Goal: Task Accomplishment & Management: Manage account settings

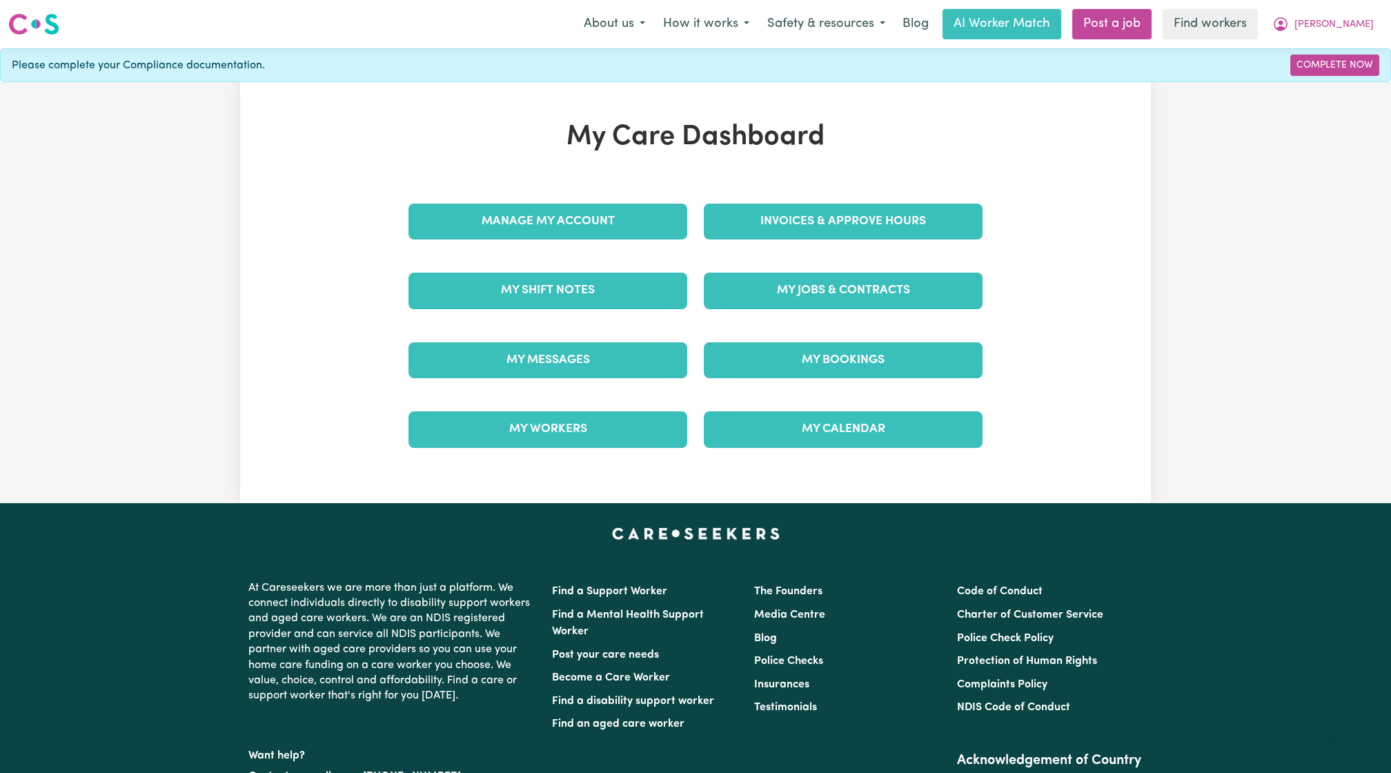
click at [850, 181] on div "My Care Dashboard Manage My Account Invoices & Approve Hours My Shift Notes My …" at bounding box center [695, 293] width 607 height 344
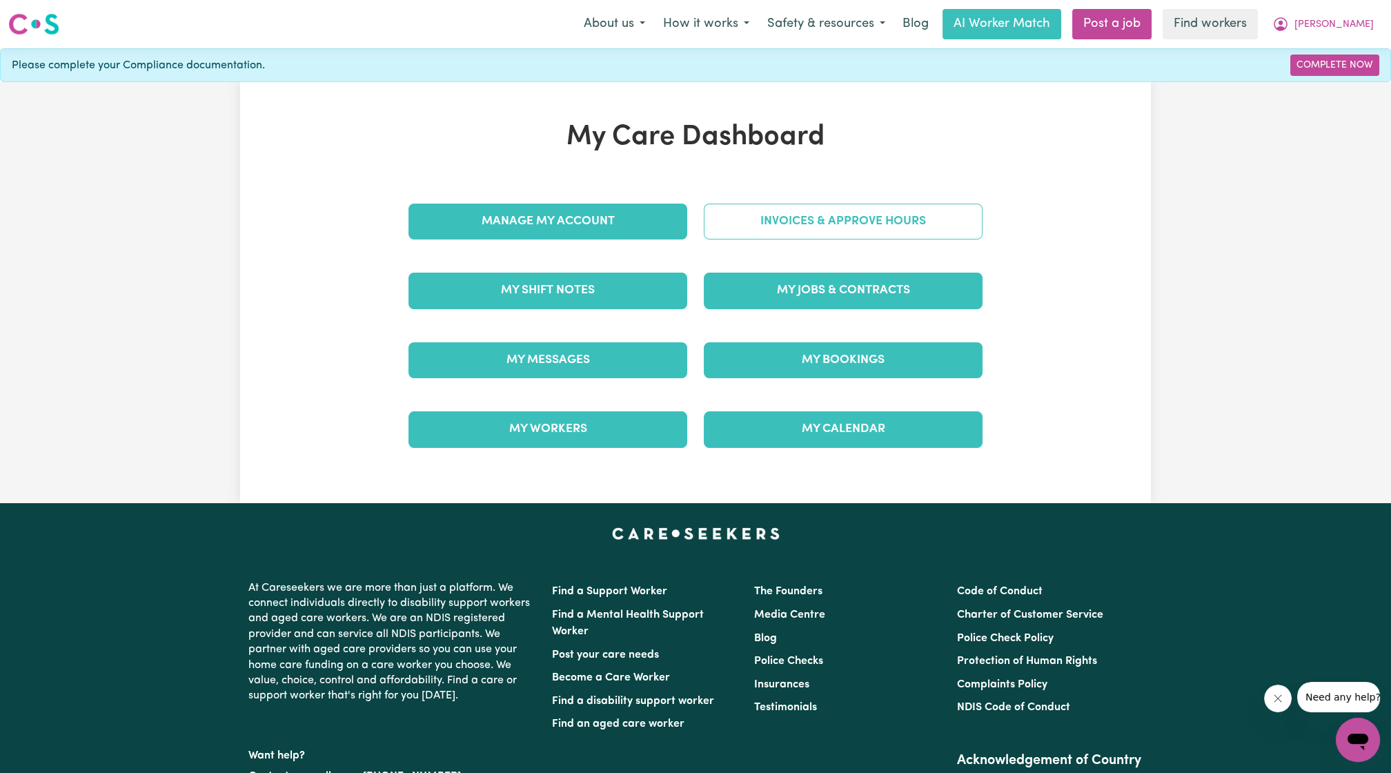
click at [839, 210] on link "Invoices & Approve Hours" at bounding box center [843, 222] width 279 height 36
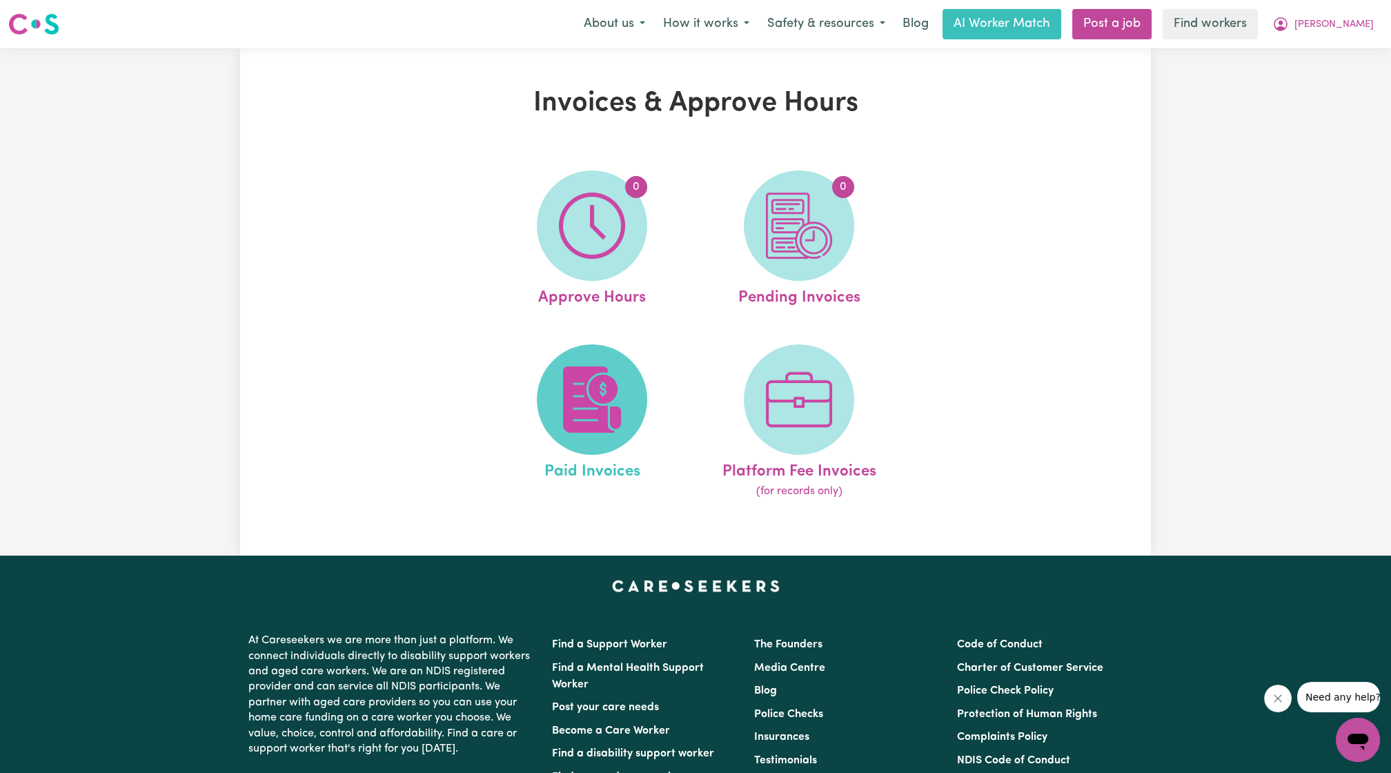
click at [608, 384] on img at bounding box center [592, 399] width 66 height 66
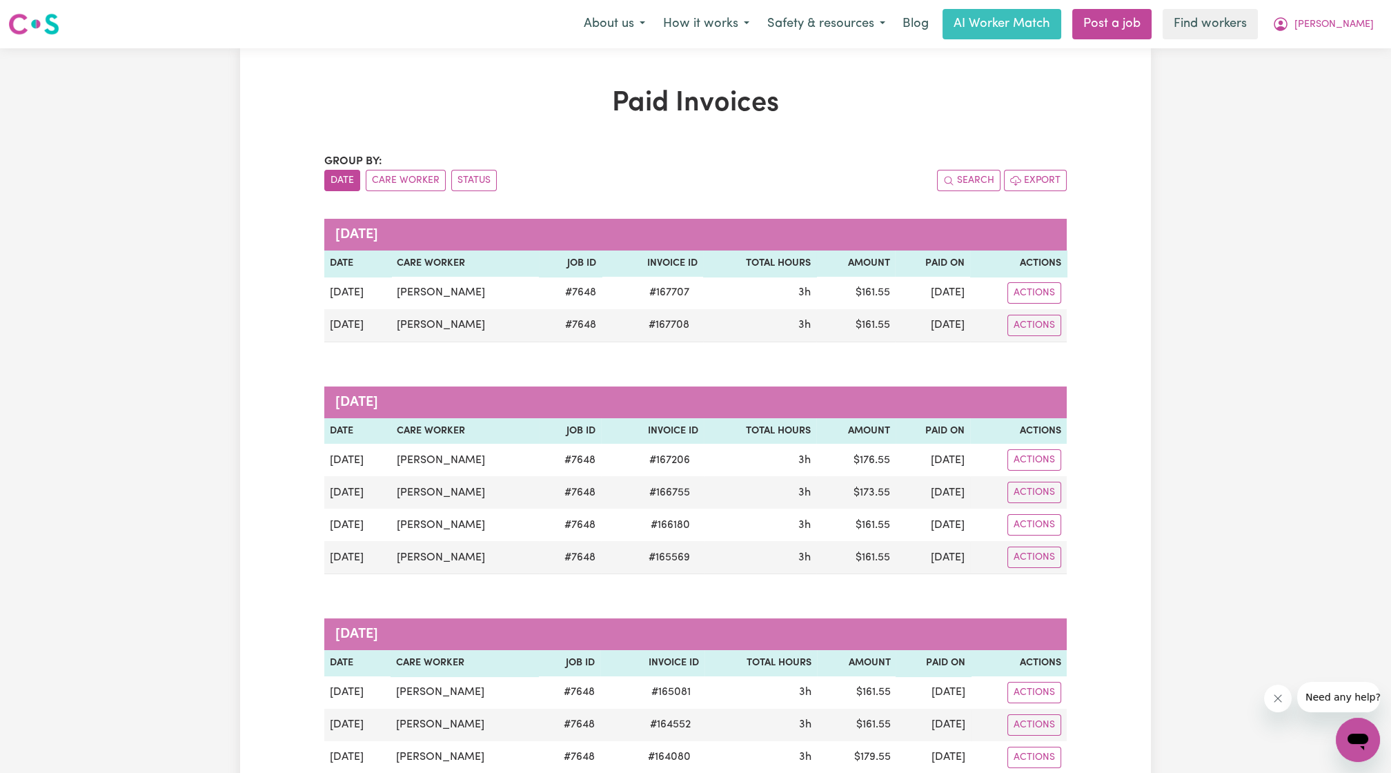
click at [1364, 4] on nav "Menu About us How it works Safety & resources Blog AI Worker Match Post a job F…" at bounding box center [695, 24] width 1391 height 48
click at [1340, 29] on button "[PERSON_NAME]" at bounding box center [1323, 24] width 119 height 29
click at [1302, 73] on link "Logout" at bounding box center [1327, 79] width 109 height 26
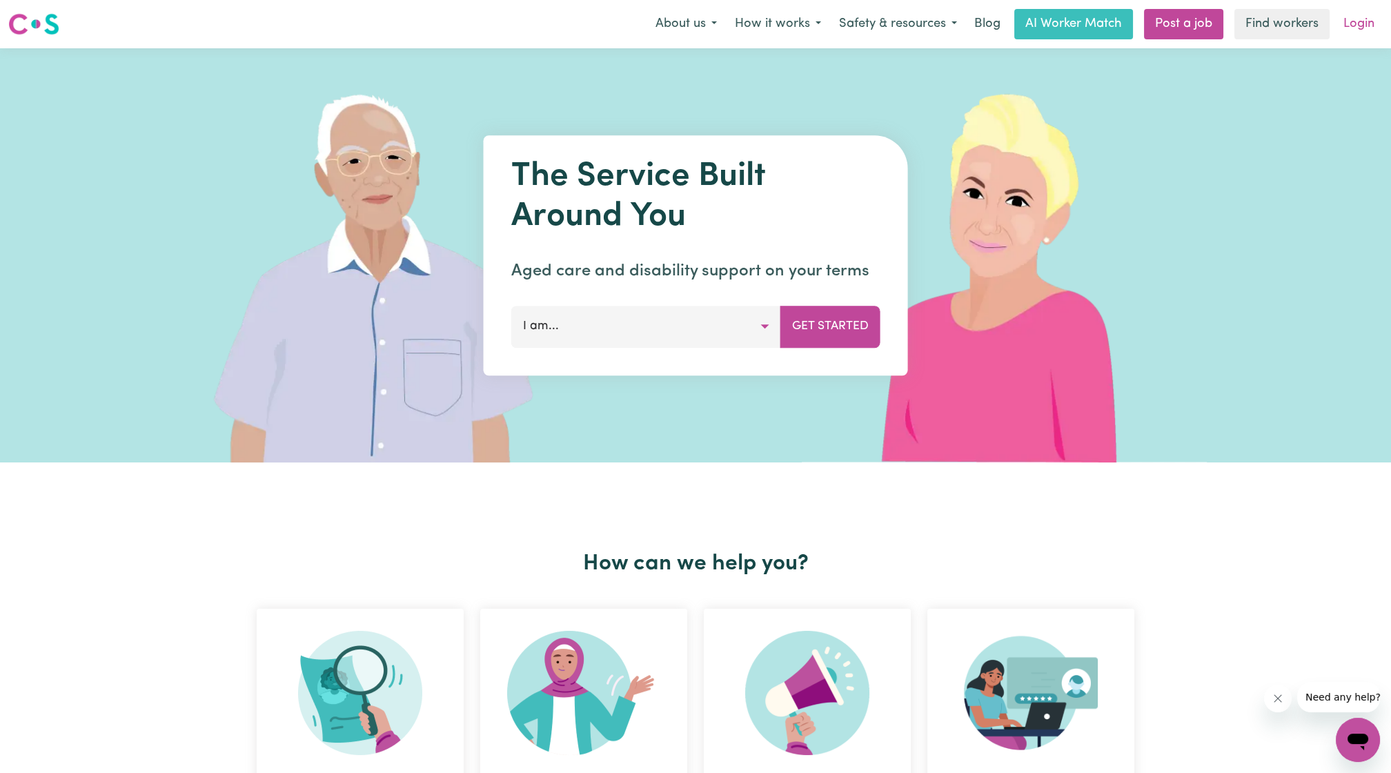
click at [1374, 29] on link "Login" at bounding box center [1359, 24] width 48 height 30
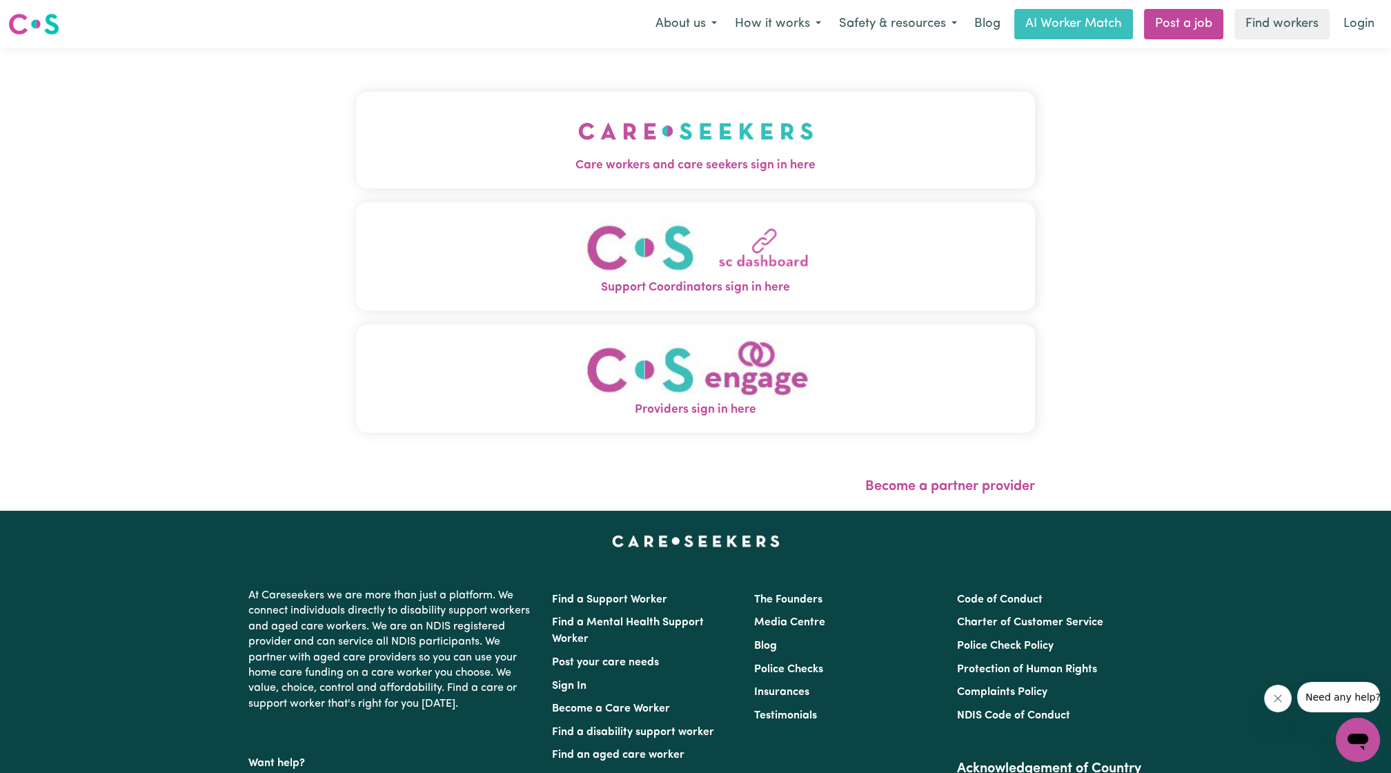
click at [769, 129] on img "Care workers and care seekers sign in here" at bounding box center [695, 131] width 235 height 51
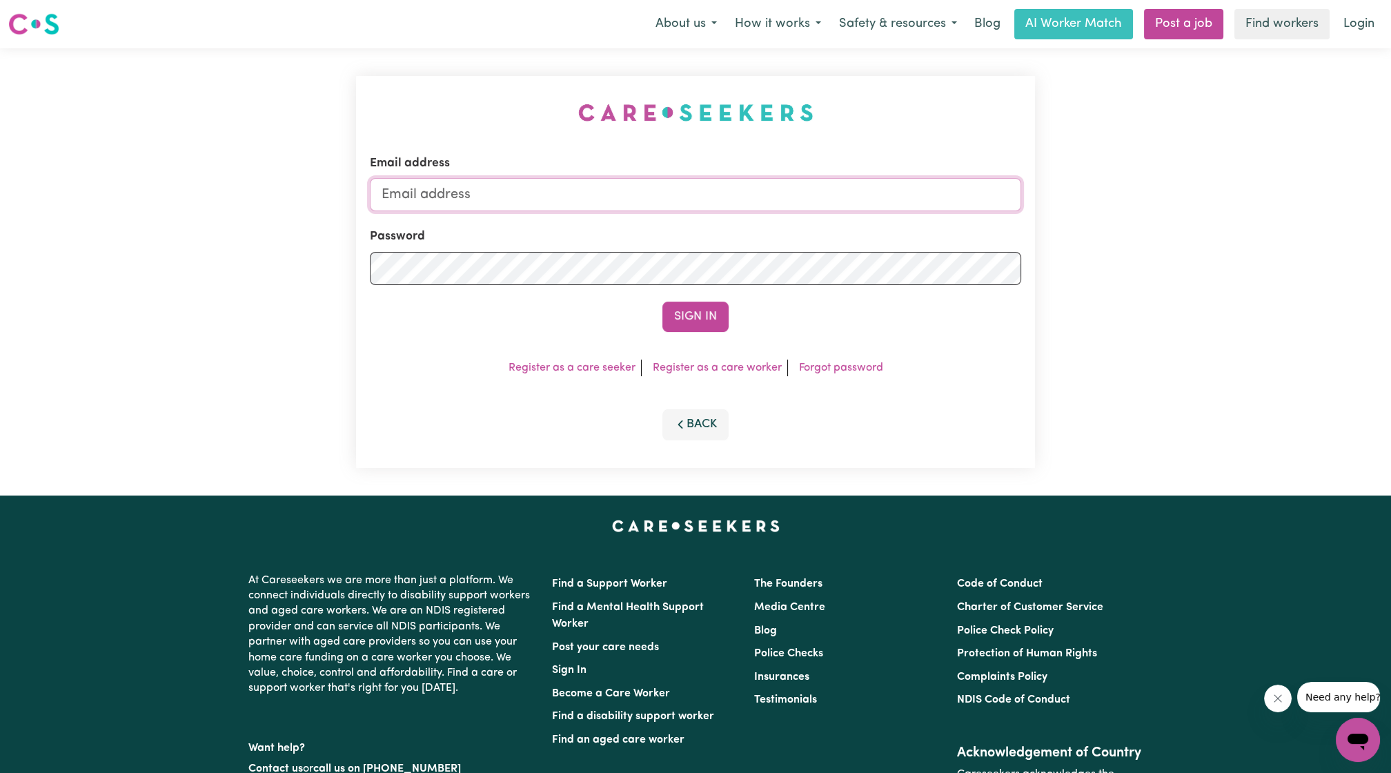
click at [668, 208] on input "Email address" at bounding box center [695, 194] width 651 height 33
click at [890, 256] on form "Email address [EMAIL_ADDRESS][PERSON_NAME][DOMAIN_NAME] Password Sign In" at bounding box center [695, 243] width 651 height 177
type input "[EMAIL_ADDRESS][DOMAIN_NAME]"
click at [713, 321] on button "Sign In" at bounding box center [696, 317] width 66 height 30
